Goal: Communication & Community: Share content

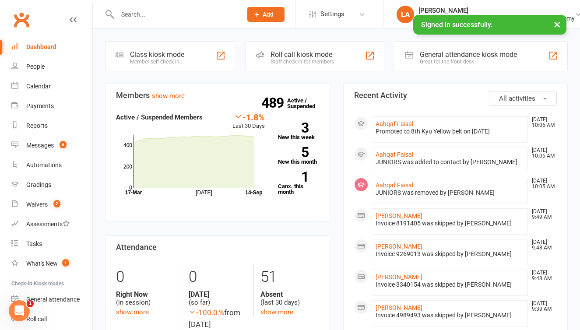
click at [169, 18] on input "text" at bounding box center [175, 14] width 121 height 12
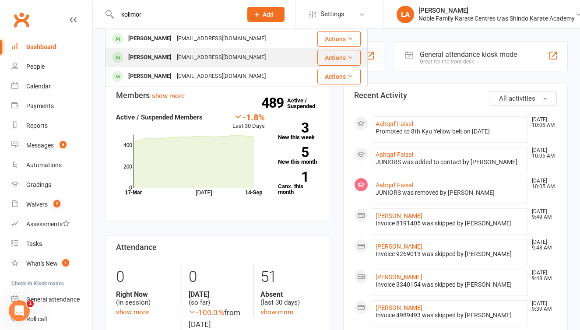
type input "kollmor"
click at [146, 57] on div "[PERSON_NAME]" at bounding box center [150, 57] width 49 height 13
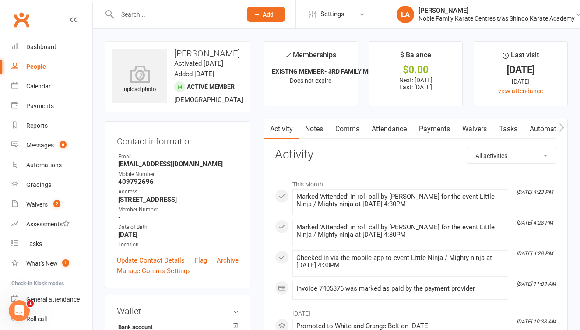
click at [563, 126] on icon "button" at bounding box center [562, 127] width 5 height 8
click at [562, 125] on icon "button" at bounding box center [562, 127] width 5 height 8
click at [562, 127] on icon "button" at bounding box center [561, 127] width 5 height 9
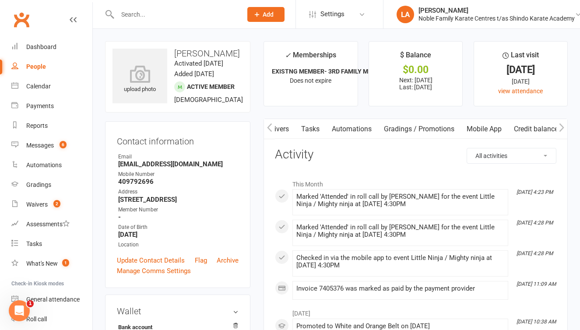
scroll to position [0, 198]
click at [487, 127] on link "Mobile App" at bounding box center [487, 129] width 47 height 20
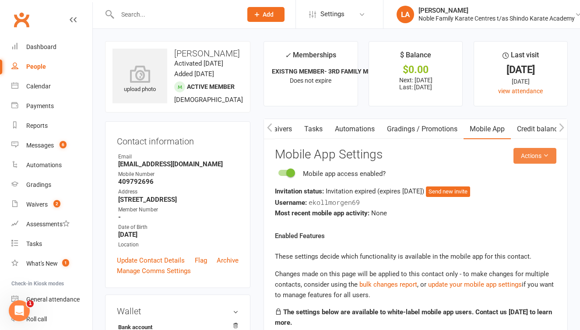
click at [539, 158] on button "Actions" at bounding box center [535, 156] width 43 height 16
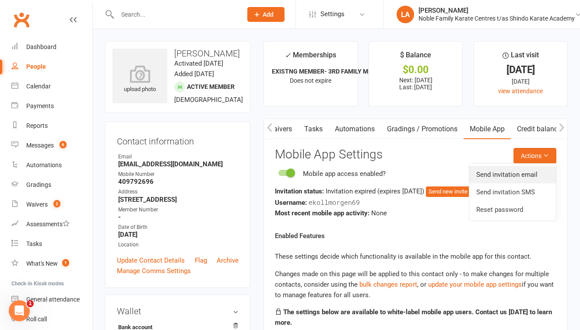
click at [527, 169] on link "Send invitation email" at bounding box center [512, 175] width 87 height 18
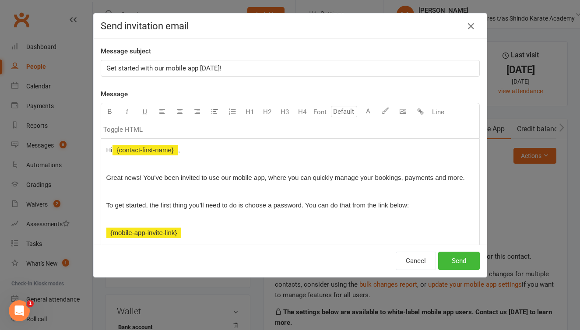
click at [534, 203] on div "Send invitation email Message subject Get started with our mobile app [DATE]! M…" at bounding box center [290, 165] width 580 height 330
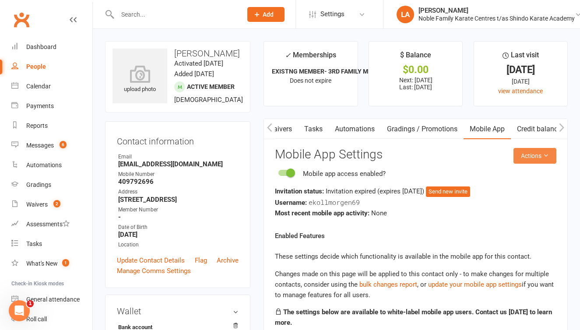
click at [542, 157] on button "Actions" at bounding box center [535, 156] width 43 height 16
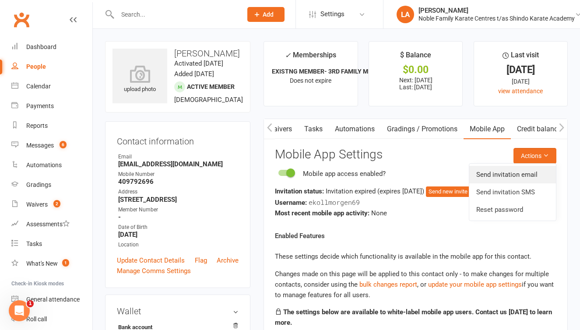
click at [533, 168] on link "Send invitation email" at bounding box center [512, 175] width 87 height 18
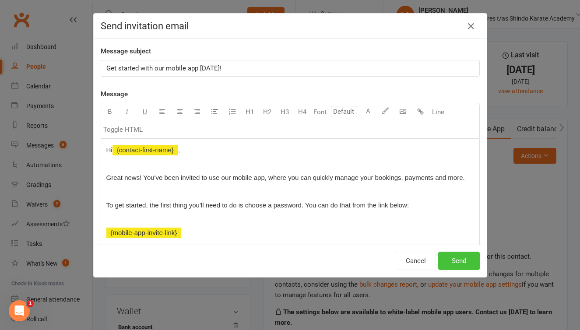
click at [465, 261] on button "Send" at bounding box center [459, 261] width 42 height 18
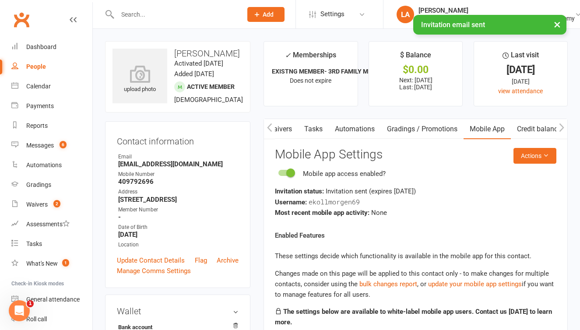
click at [130, 15] on div "× Invitation email sent" at bounding box center [284, 15] width 569 height 0
click at [132, 13] on input "text" at bounding box center [175, 14] width 121 height 12
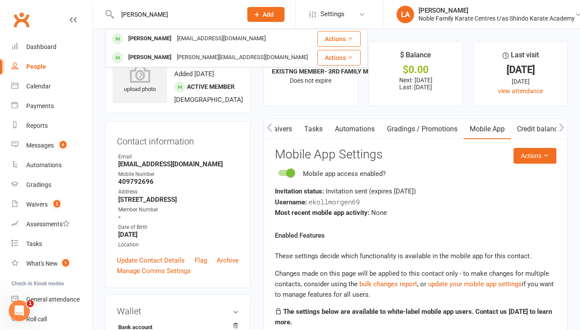
type input "[PERSON_NAME]"
drag, startPoint x: 126, startPoint y: 28, endPoint x: 133, endPoint y: 39, distance: 12.4
click at [133, 39] on div "[PERSON_NAME]" at bounding box center [150, 38] width 49 height 13
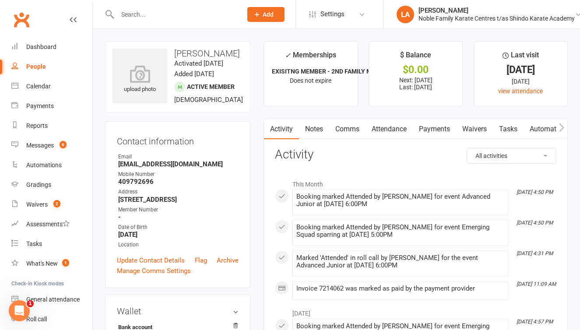
click at [558, 126] on button "button" at bounding box center [562, 129] width 11 height 20
click at [550, 127] on link "Mobile App" at bounding box center [550, 129] width 47 height 20
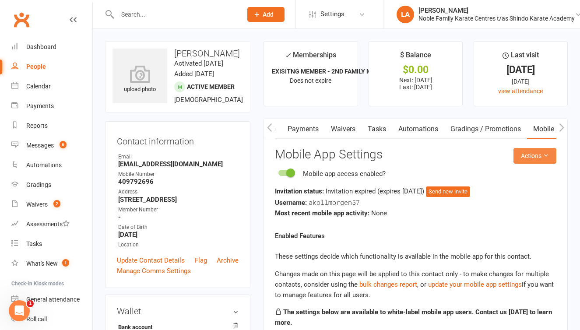
click at [541, 159] on button "Actions" at bounding box center [535, 156] width 43 height 16
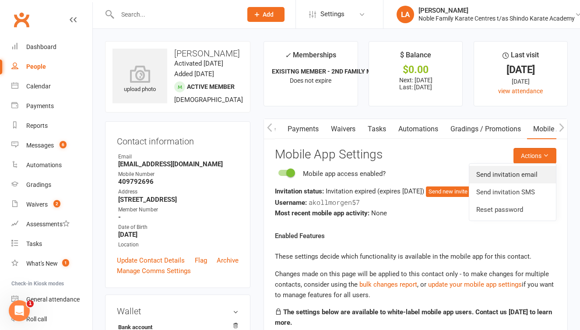
click at [526, 170] on link "Send invitation email" at bounding box center [512, 175] width 87 height 18
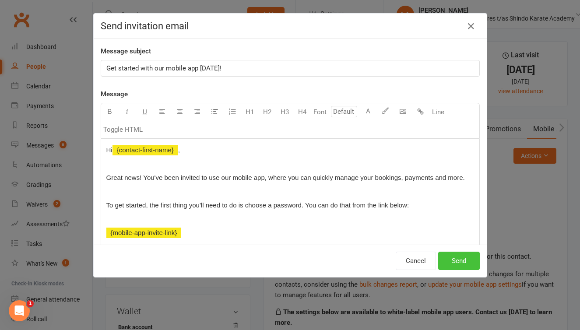
click at [457, 256] on button "Send" at bounding box center [459, 261] width 42 height 18
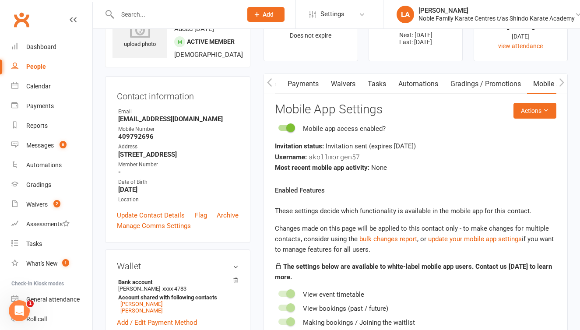
scroll to position [46, 0]
click at [174, 220] on link "Update Contact Details" at bounding box center [151, 215] width 68 height 11
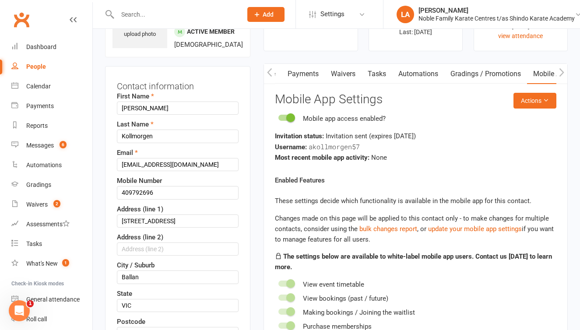
scroll to position [56, 0]
drag, startPoint x: 157, startPoint y: 222, endPoint x: 102, endPoint y: 220, distance: 55.6
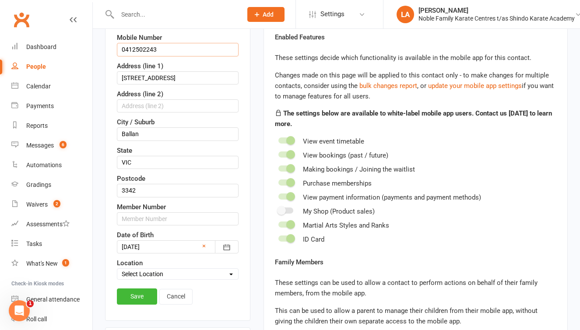
scroll to position [233, 0]
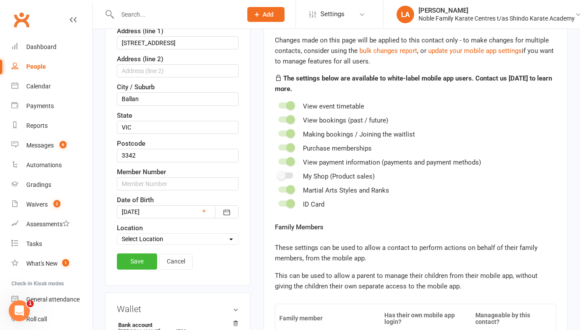
type input "0412502243"
select select "0"
click at [132, 269] on link "Save" at bounding box center [137, 262] width 40 height 16
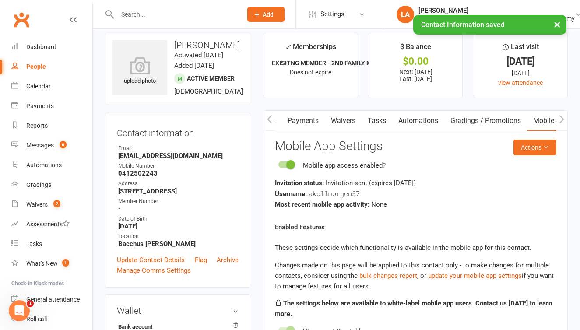
scroll to position [3, 0]
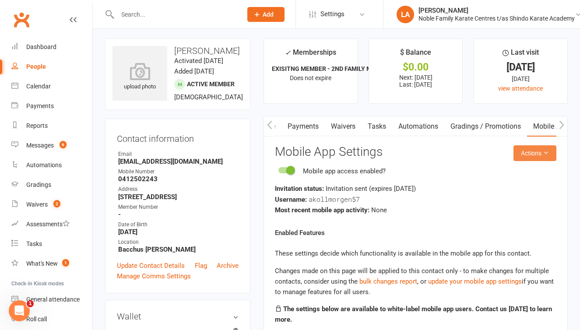
click at [543, 150] on icon at bounding box center [546, 153] width 6 height 6
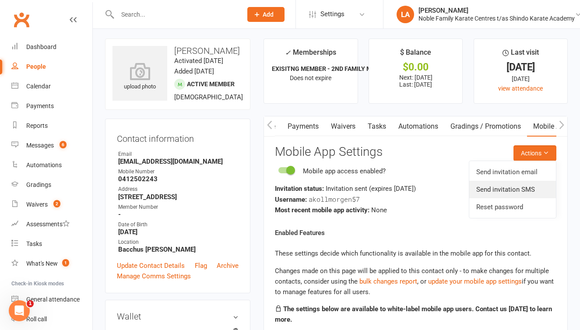
click at [520, 190] on link "Send invitation SMS" at bounding box center [512, 190] width 87 height 18
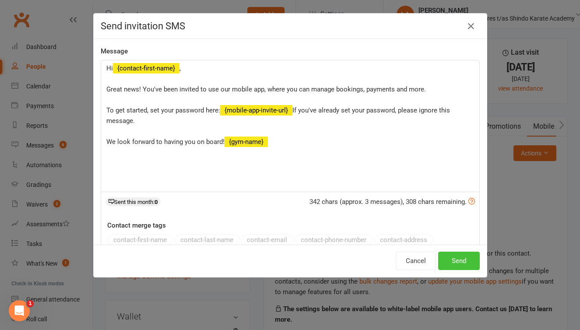
click at [457, 258] on button "Send" at bounding box center [459, 261] width 42 height 18
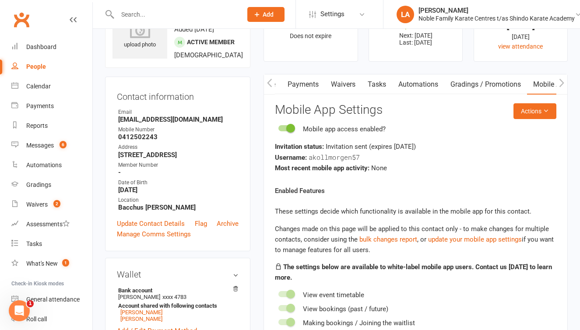
scroll to position [52, 0]
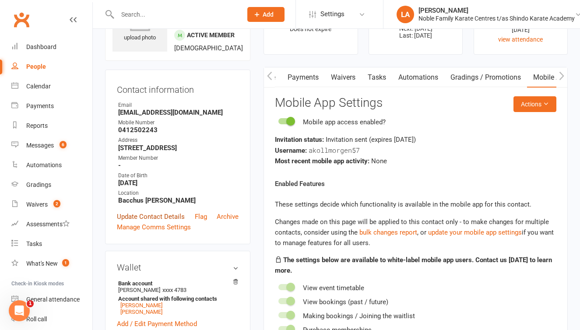
click at [164, 222] on link "Update Contact Details" at bounding box center [151, 216] width 68 height 11
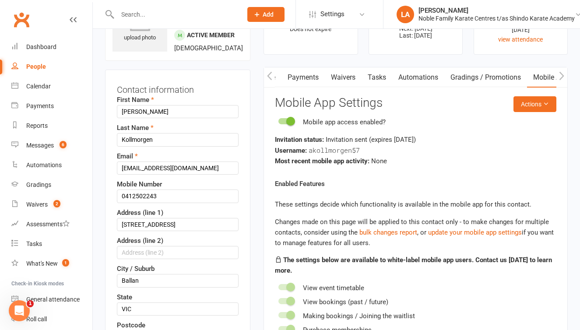
scroll to position [41, 0]
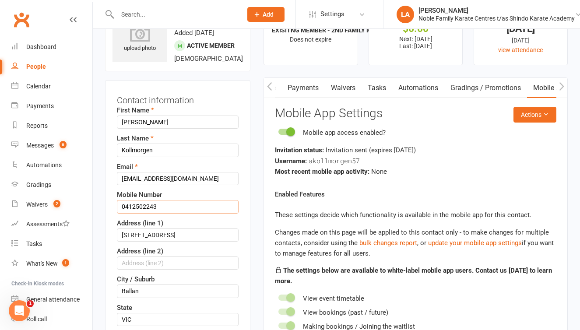
drag, startPoint x: 168, startPoint y: 241, endPoint x: 108, endPoint y: 241, distance: 60.0
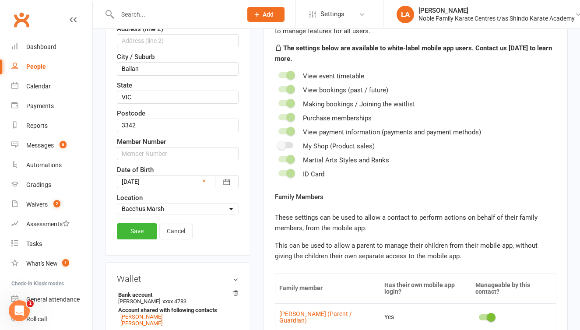
scroll to position [264, 0]
type input "0409792696"
click at [139, 239] on link "Save" at bounding box center [137, 231] width 40 height 16
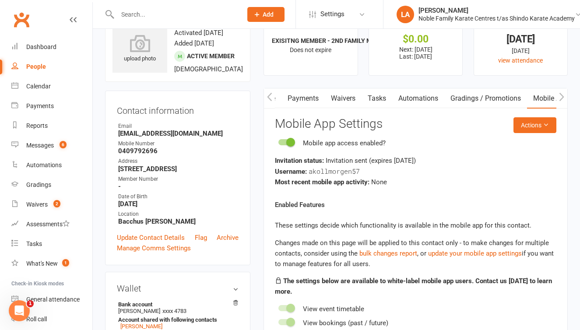
scroll to position [25, 0]
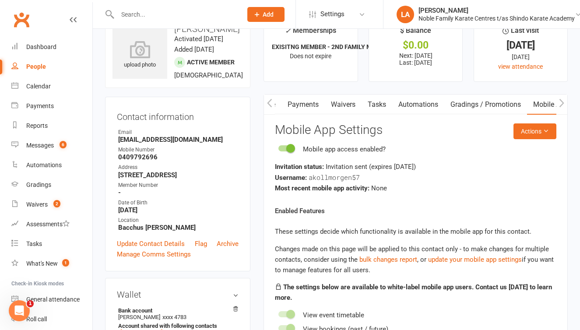
click at [559, 102] on button "button" at bounding box center [562, 105] width 11 height 20
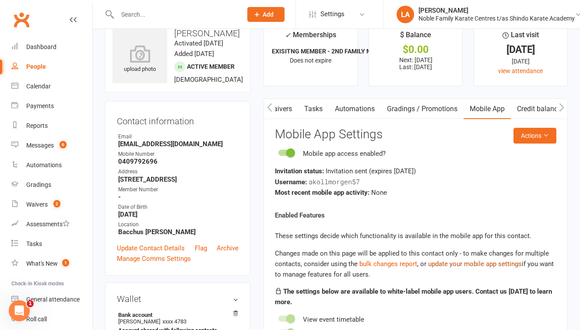
scroll to position [20, 0]
click at [546, 137] on icon at bounding box center [546, 136] width 6 height 6
click at [545, 219] on div "Enabled Features These settings decide which functionality is available in the …" at bounding box center [416, 317] width 282 height 213
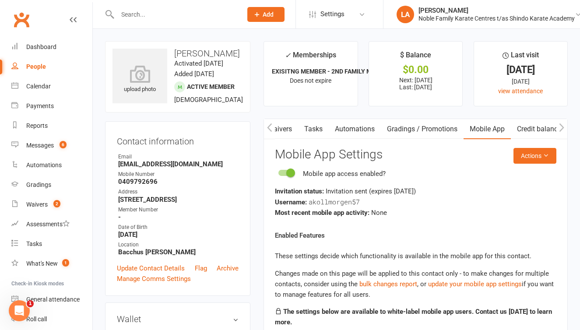
scroll to position [0, 0]
click at [561, 128] on icon "button" at bounding box center [561, 127] width 5 height 9
click at [562, 125] on icon "button" at bounding box center [562, 127] width 5 height 8
click at [268, 125] on icon "button" at bounding box center [269, 127] width 5 height 9
click at [562, 131] on icon "button" at bounding box center [561, 127] width 5 height 9
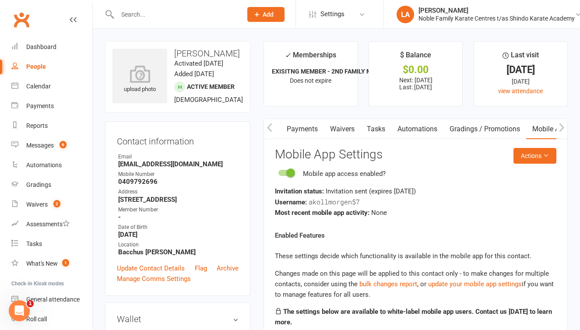
scroll to position [0, 198]
click at [564, 127] on icon "button" at bounding box center [562, 127] width 5 height 8
click at [563, 125] on icon "button" at bounding box center [562, 127] width 5 height 8
click at [54, 145] on div "Messages" at bounding box center [40, 145] width 28 height 7
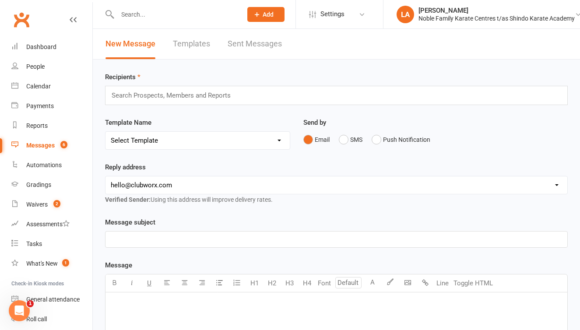
click at [241, 45] on link "Sent Messages" at bounding box center [255, 44] width 54 height 30
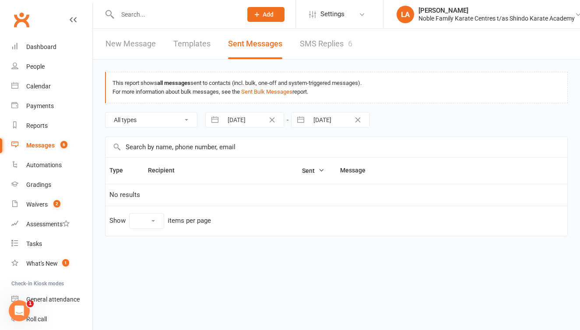
select select "10"
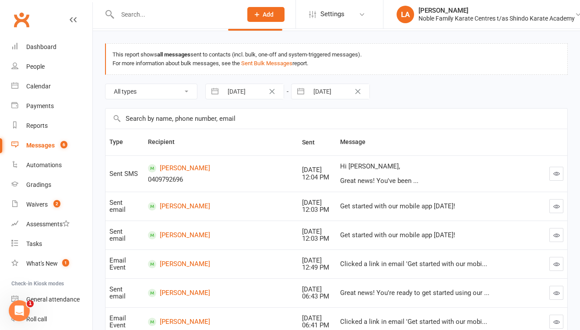
scroll to position [29, 0]
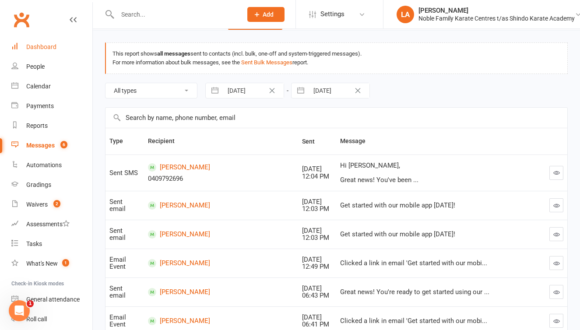
click at [32, 46] on div "Dashboard" at bounding box center [41, 46] width 30 height 7
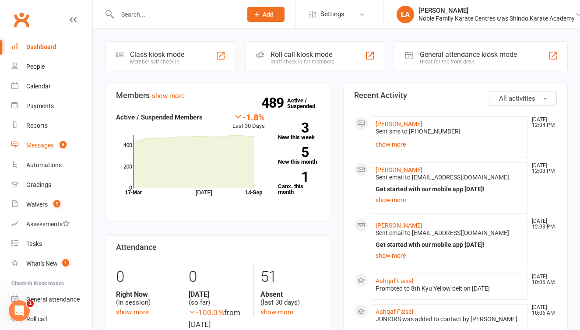
click at [49, 147] on div "Messages" at bounding box center [40, 145] width 28 height 7
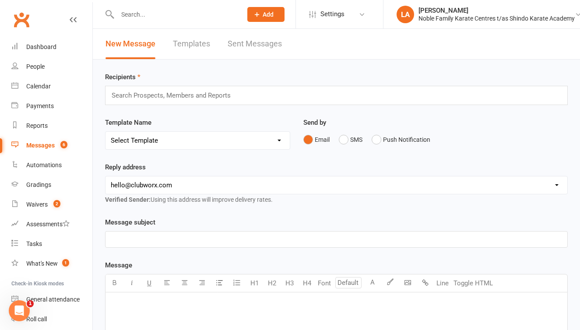
click at [229, 46] on link "Sent Messages" at bounding box center [255, 44] width 54 height 30
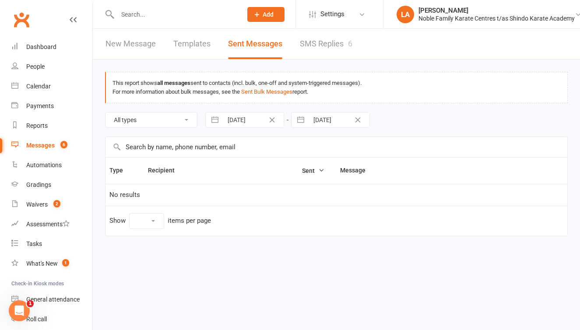
select select "10"
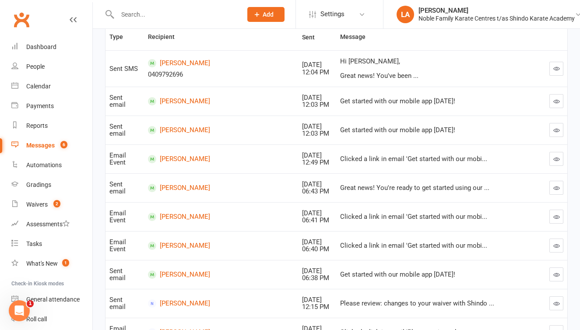
scroll to position [134, 0]
click at [42, 204] on div "Waivers" at bounding box center [36, 204] width 21 height 7
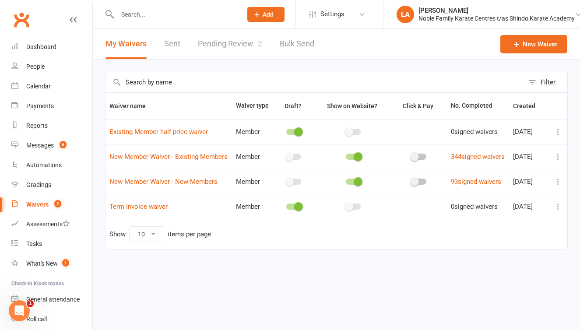
click at [232, 43] on link "Pending Review 2" at bounding box center [230, 44] width 64 height 30
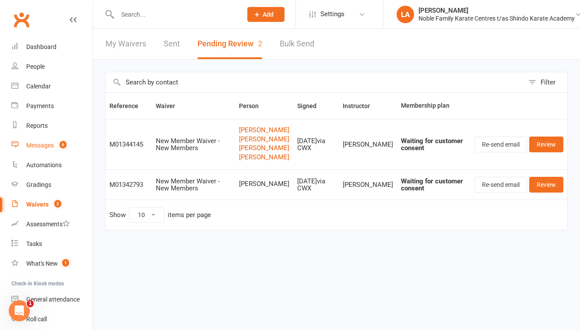
click at [40, 149] on link "Messages 6" at bounding box center [51, 146] width 81 height 20
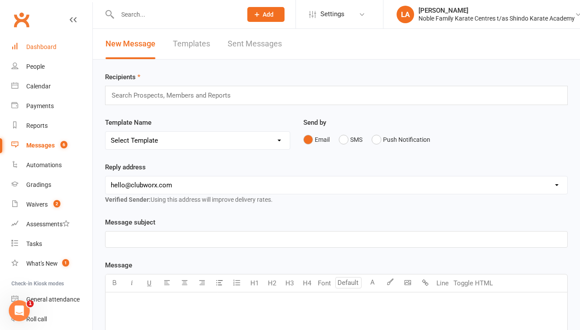
click at [50, 50] on link "Dashboard" at bounding box center [51, 47] width 81 height 20
